Goal: Transaction & Acquisition: Book appointment/travel/reservation

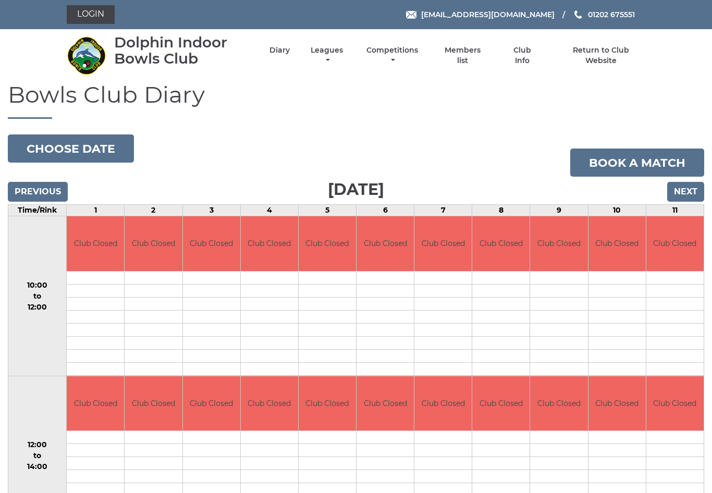
click at [102, 140] on button "Choose date" at bounding box center [71, 148] width 126 height 28
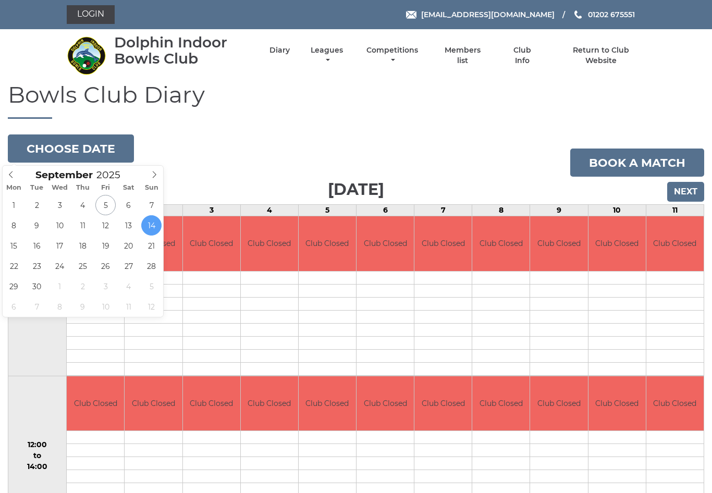
type input "[DATE]"
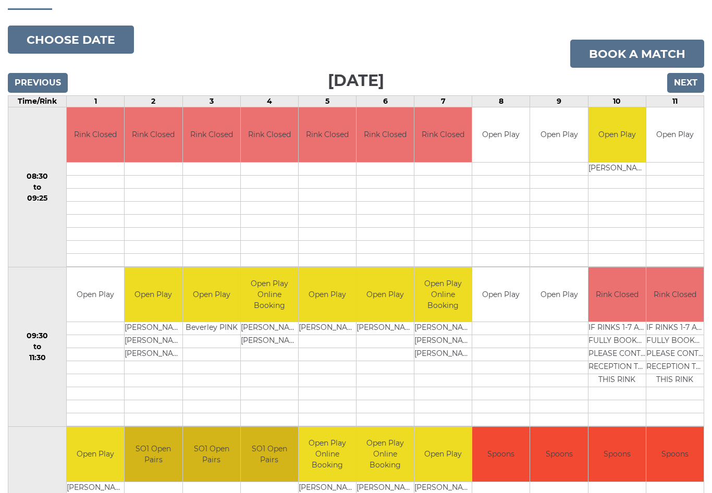
scroll to position [107, 0]
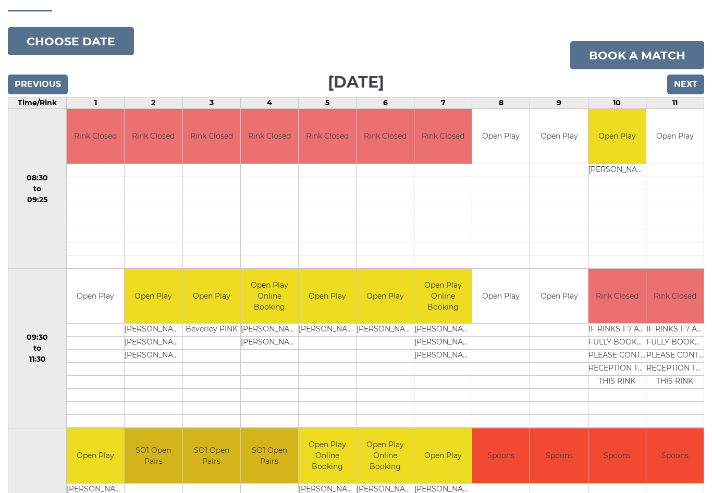
click at [688, 89] on input "Next" at bounding box center [685, 85] width 37 height 20
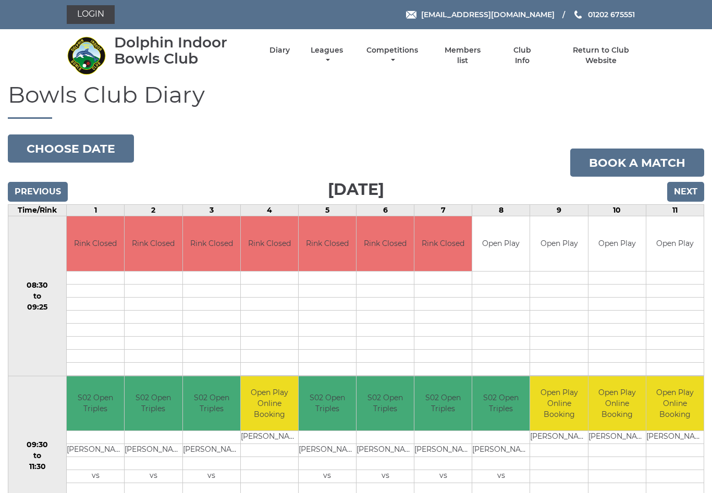
click at [619, 166] on link "Book a match" at bounding box center [637, 162] width 134 height 28
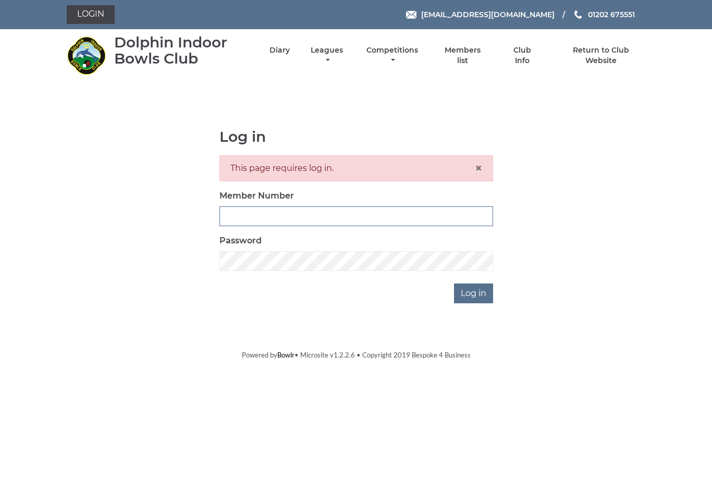
type input "3453"
click at [474, 293] on input "Log in" at bounding box center [473, 293] width 39 height 20
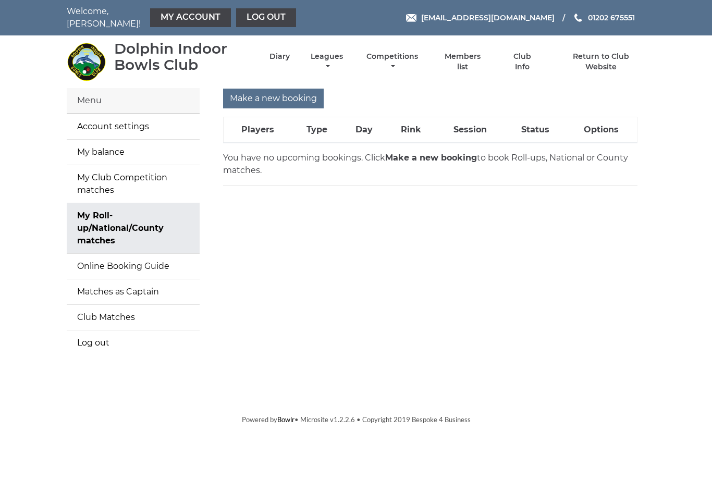
click at [266, 89] on input "Make a new booking" at bounding box center [273, 99] width 101 height 20
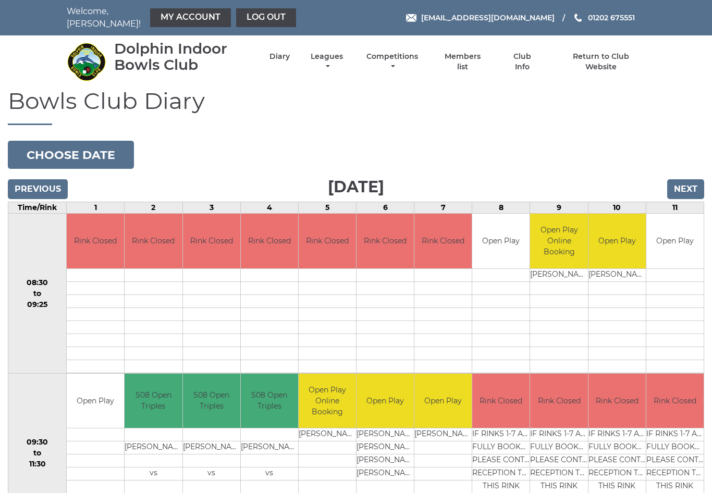
click at [110, 147] on button "Choose date" at bounding box center [71, 155] width 126 height 28
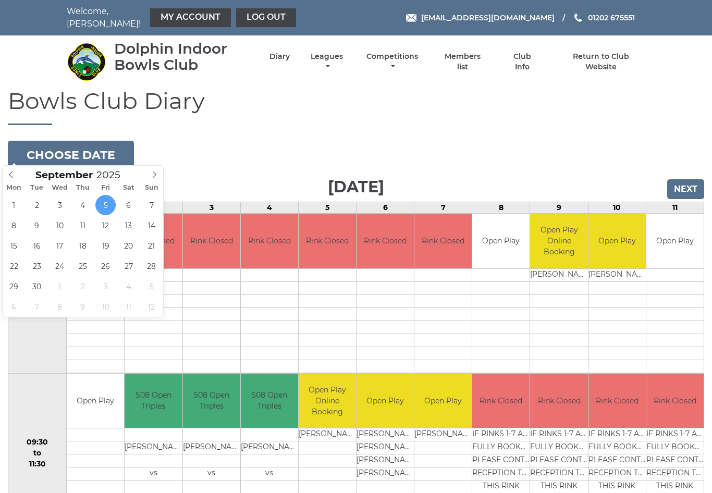
type input "2025-09-08"
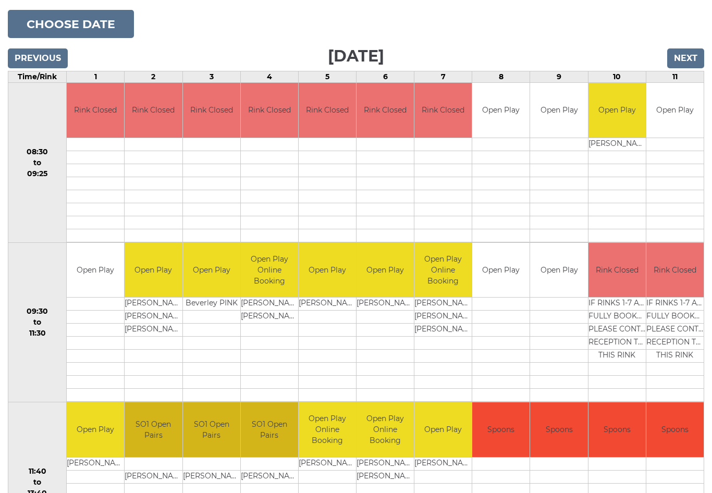
scroll to position [131, 0]
click at [0, 0] on link "Book slot" at bounding box center [0, 0] width 0 height 0
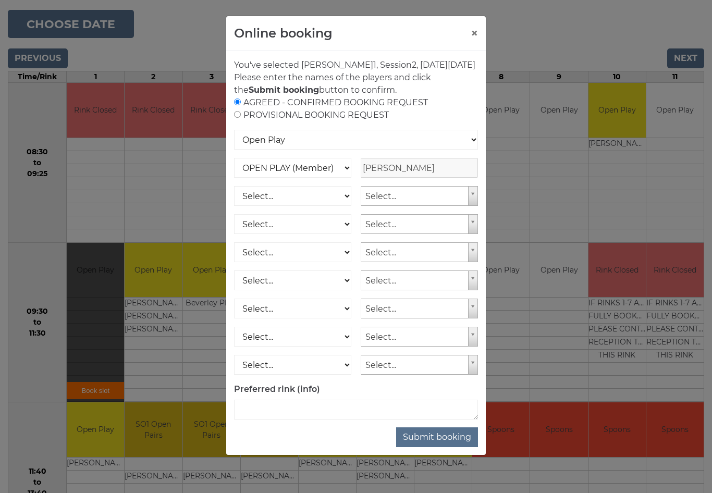
click at [445, 447] on button "Submit booking" at bounding box center [437, 437] width 82 height 20
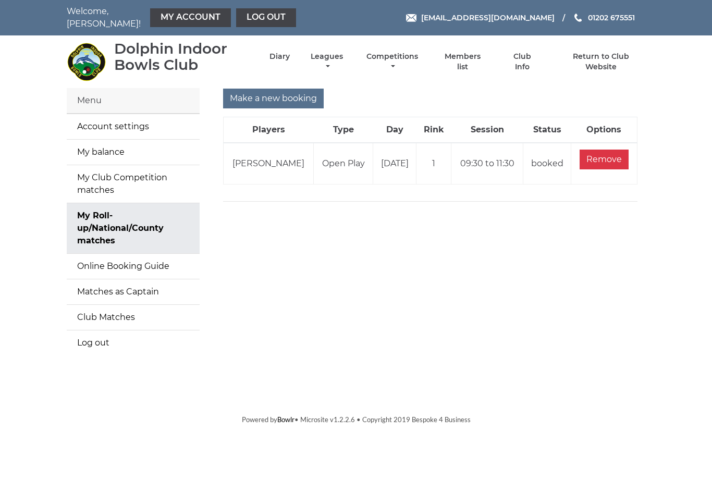
click at [290, 51] on li "Diary" at bounding box center [270, 61] width 39 height 31
click at [270, 89] on input "Make a new booking" at bounding box center [273, 99] width 101 height 20
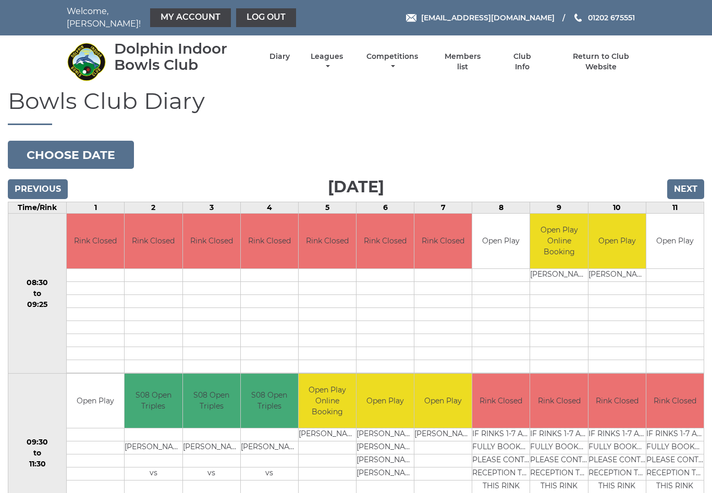
click at [102, 146] on button "Choose date" at bounding box center [71, 155] width 126 height 28
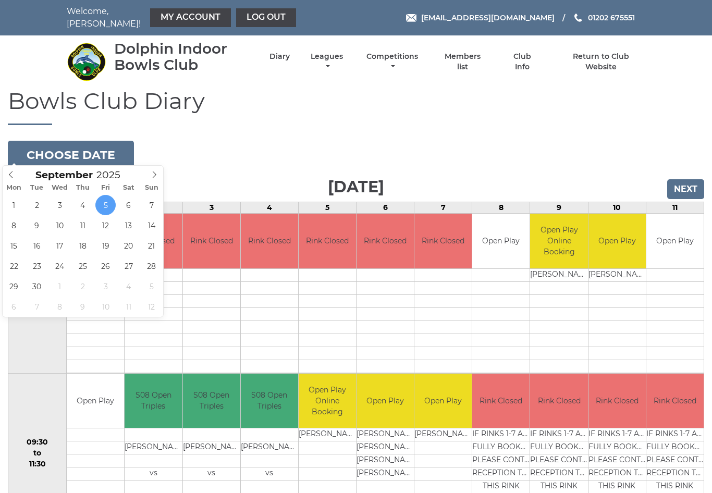
type input "[DATE]"
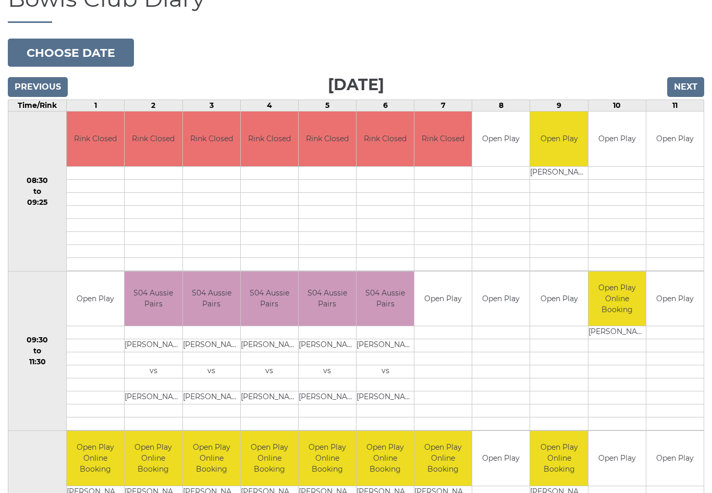
scroll to position [102, 0]
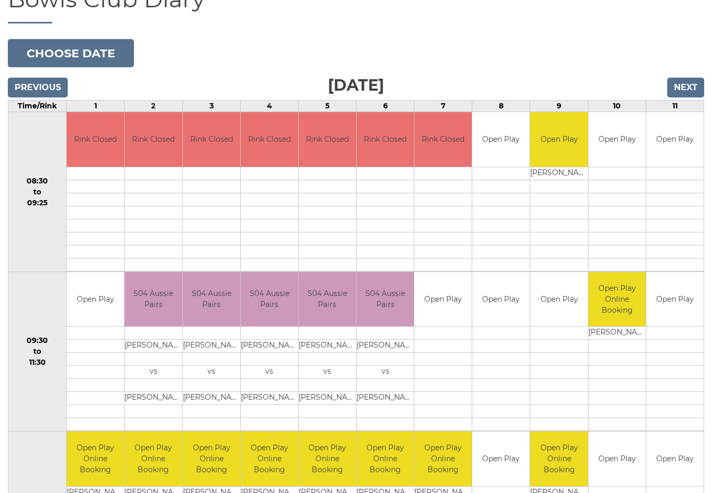
click at [687, 80] on input "Next" at bounding box center [685, 88] width 37 height 20
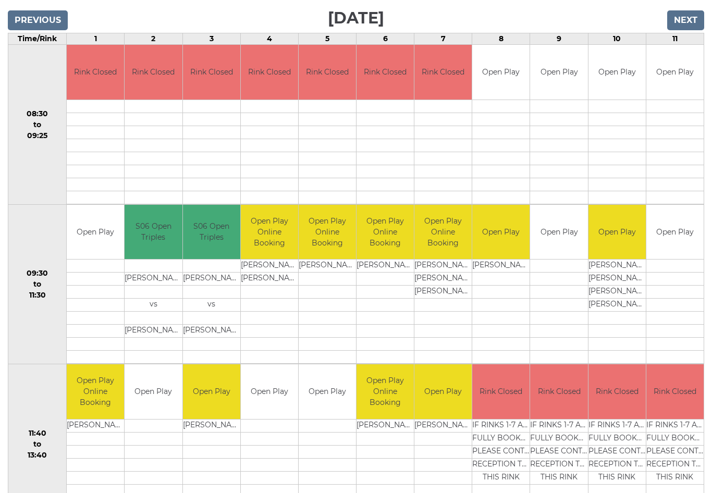
scroll to position [169, 0]
click at [0, 0] on link "Book slot" at bounding box center [0, 0] width 0 height 0
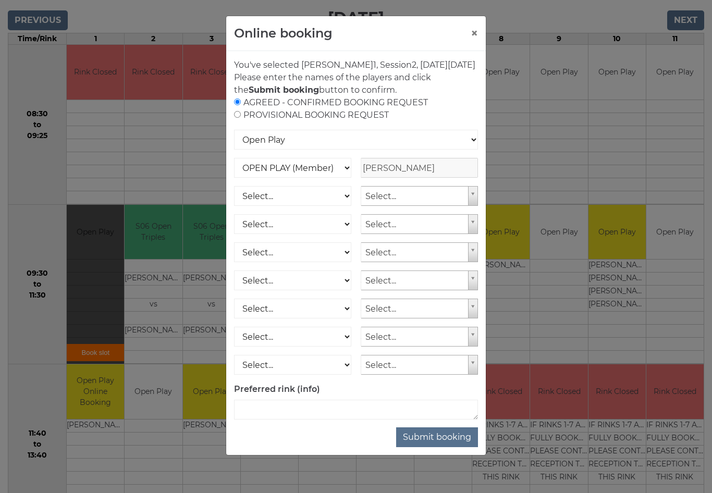
click at [439, 447] on button "Submit booking" at bounding box center [437, 437] width 82 height 20
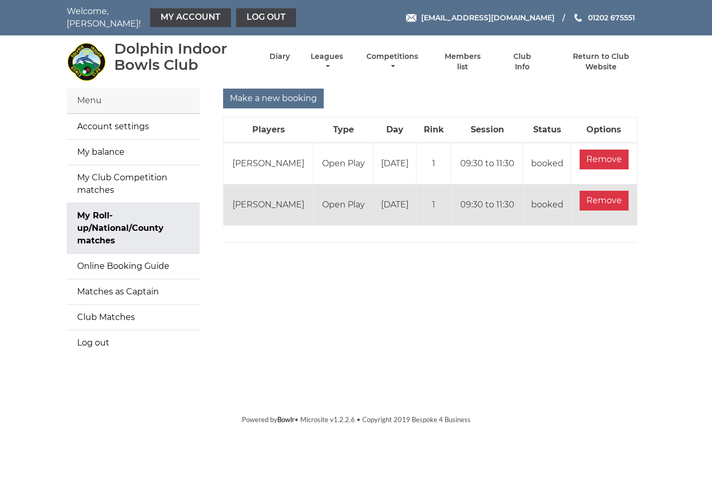
click at [265, 93] on input "Make a new booking" at bounding box center [273, 99] width 101 height 20
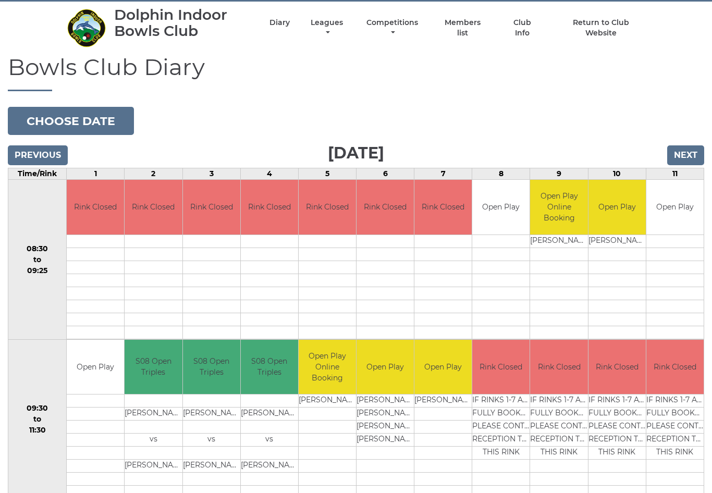
scroll to position [54, 0]
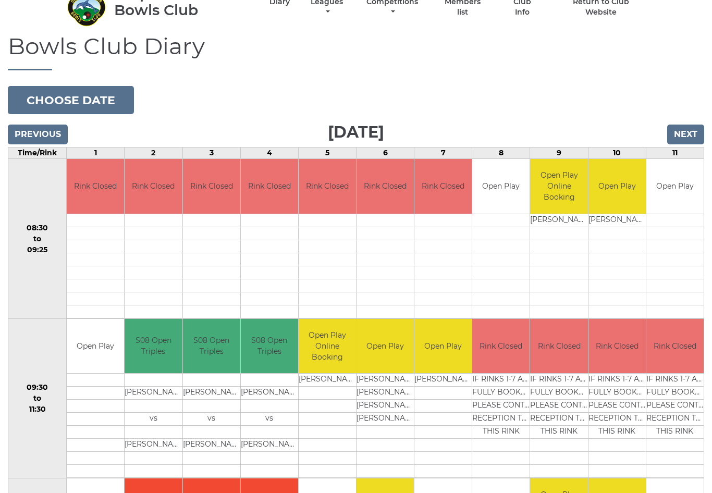
click at [99, 91] on button "Choose date" at bounding box center [71, 100] width 126 height 28
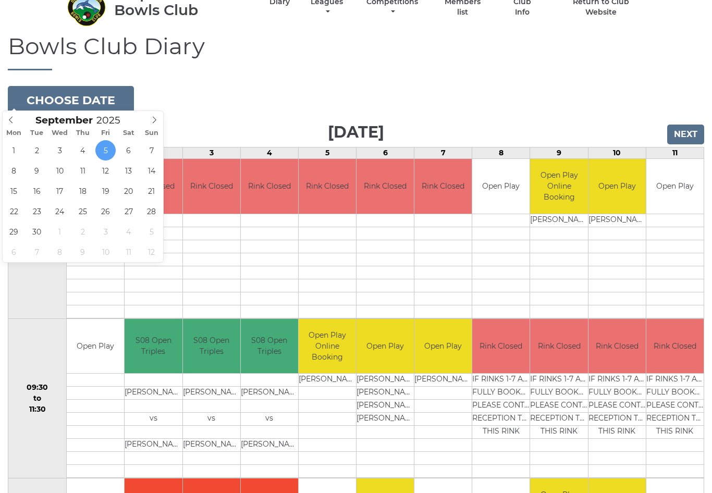
type input "[DATE]"
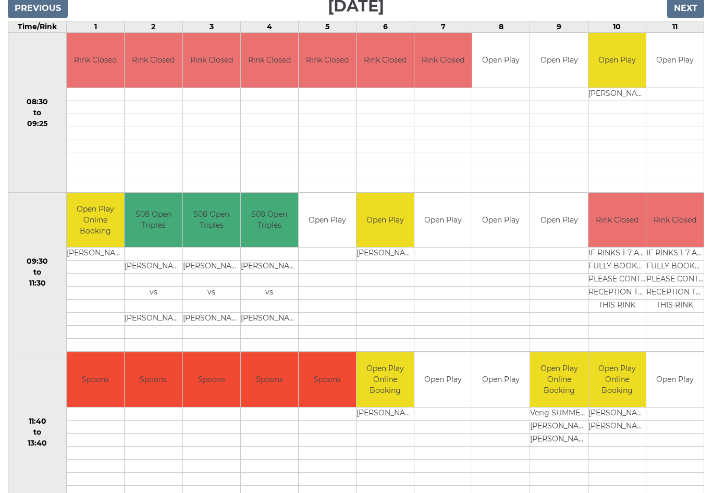
scroll to position [180, 0]
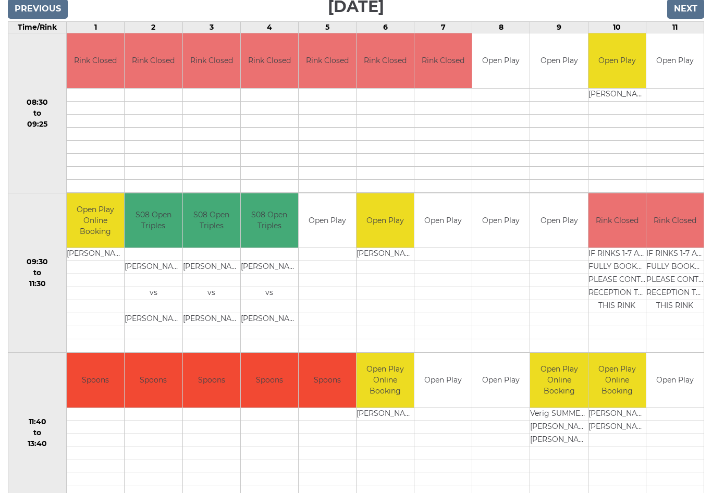
click at [0, 0] on link "Book slot" at bounding box center [0, 0] width 0 height 0
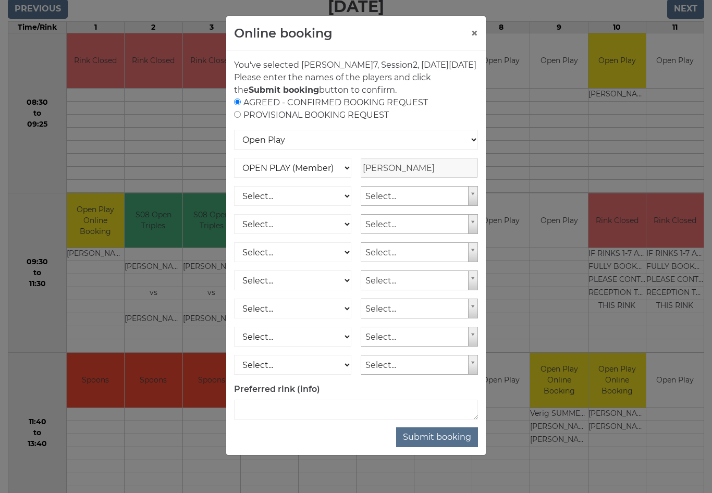
click at [442, 447] on button "Submit booking" at bounding box center [437, 437] width 82 height 20
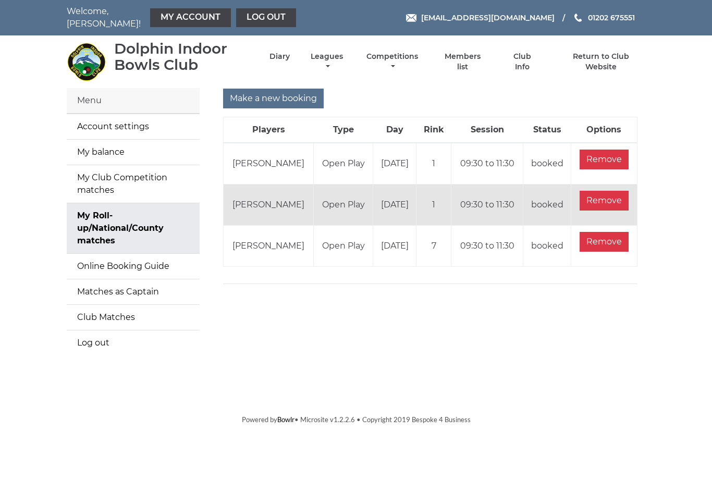
click at [283, 89] on input "Make a new booking" at bounding box center [273, 99] width 101 height 20
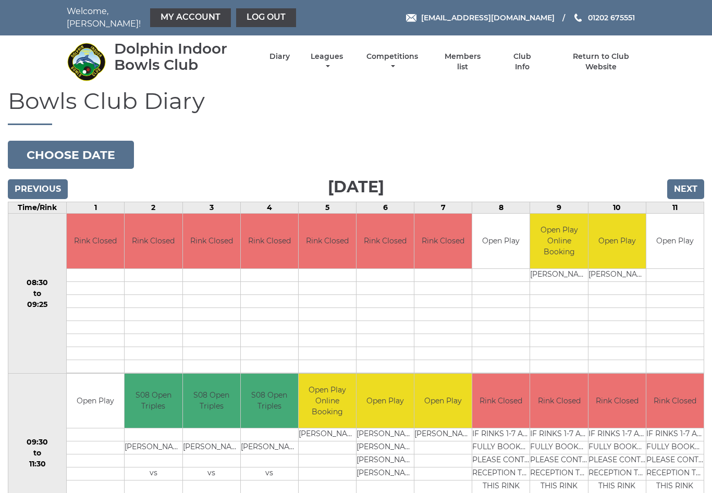
click at [99, 145] on button "Choose date" at bounding box center [71, 155] width 126 height 28
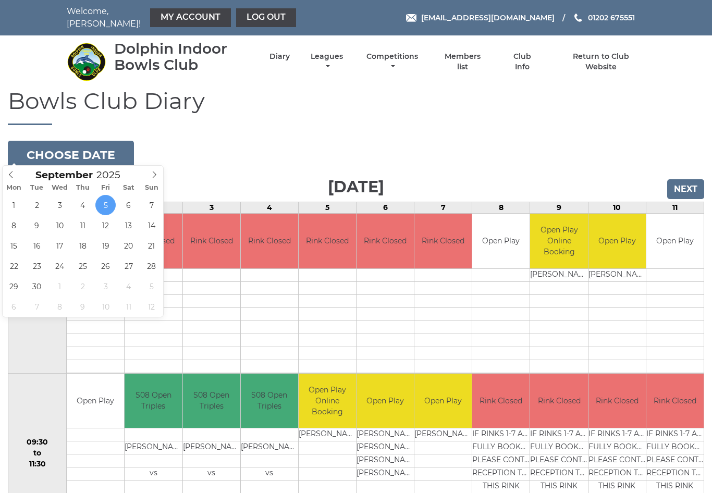
type input "[DATE]"
